Goal: Find specific page/section: Find specific page/section

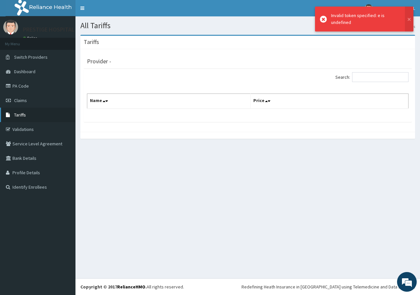
click at [30, 112] on link "Tariffs" at bounding box center [37, 115] width 75 height 14
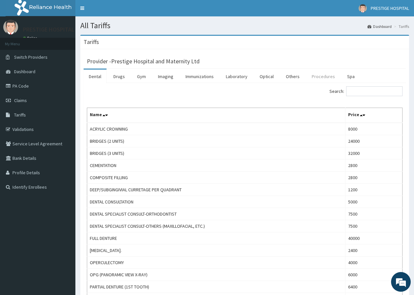
click at [320, 76] on link "Procedures" at bounding box center [324, 77] width 34 height 14
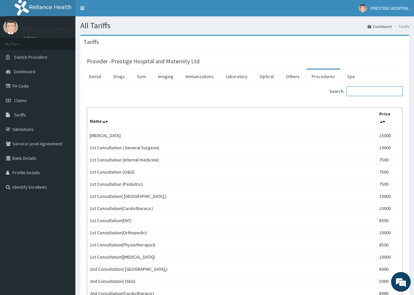
click at [364, 93] on input "Search:" at bounding box center [374, 91] width 56 height 10
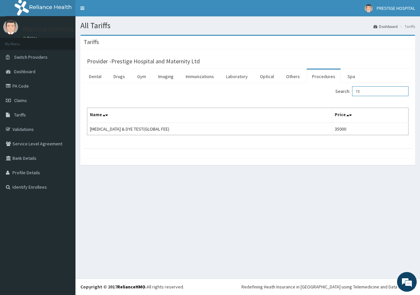
type input "T"
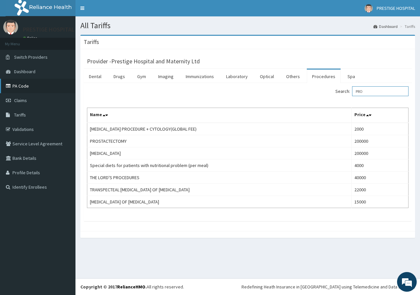
type input "PRO"
click at [37, 83] on link "PA Code" at bounding box center [37, 86] width 75 height 14
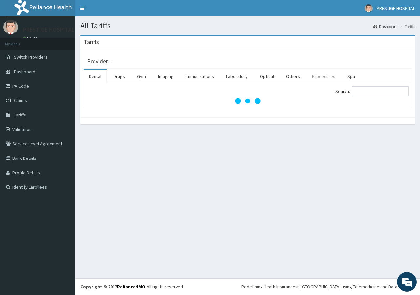
click at [323, 73] on link "Procedures" at bounding box center [324, 77] width 34 height 14
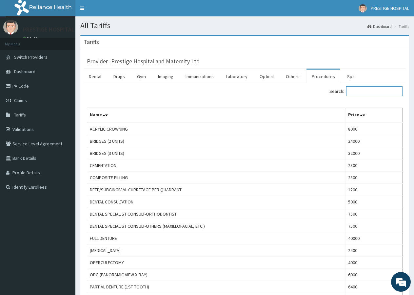
click at [374, 91] on input "Search:" at bounding box center [374, 91] width 56 height 10
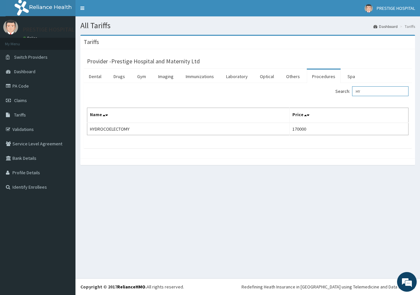
type input "H"
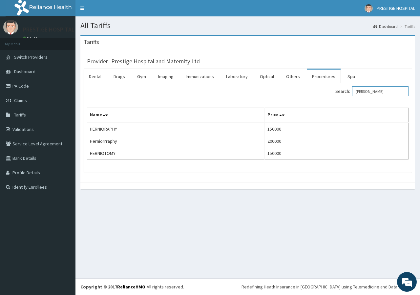
type input "HERN"
